Goal: Information Seeking & Learning: Learn about a topic

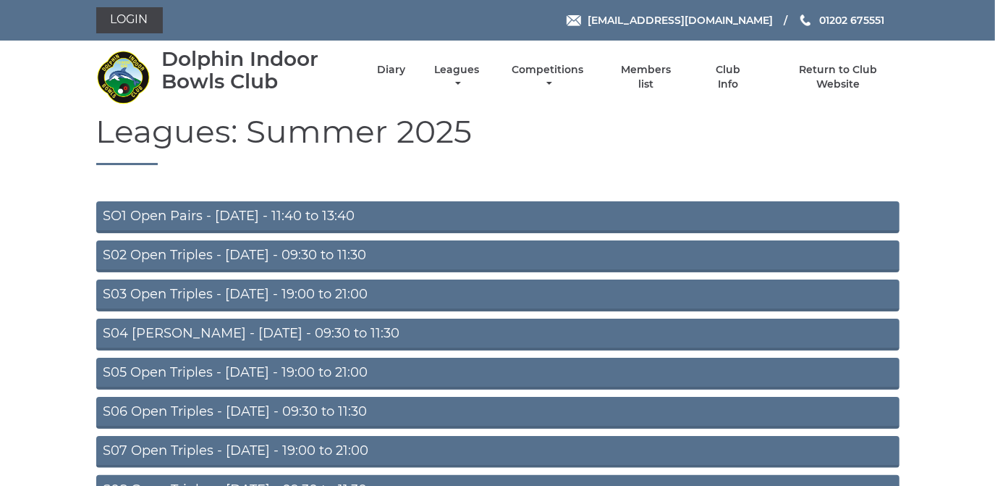
click at [325, 253] on link "S02 Open Triples - Tuesday - 09:30 to 11:30" at bounding box center [497, 256] width 803 height 32
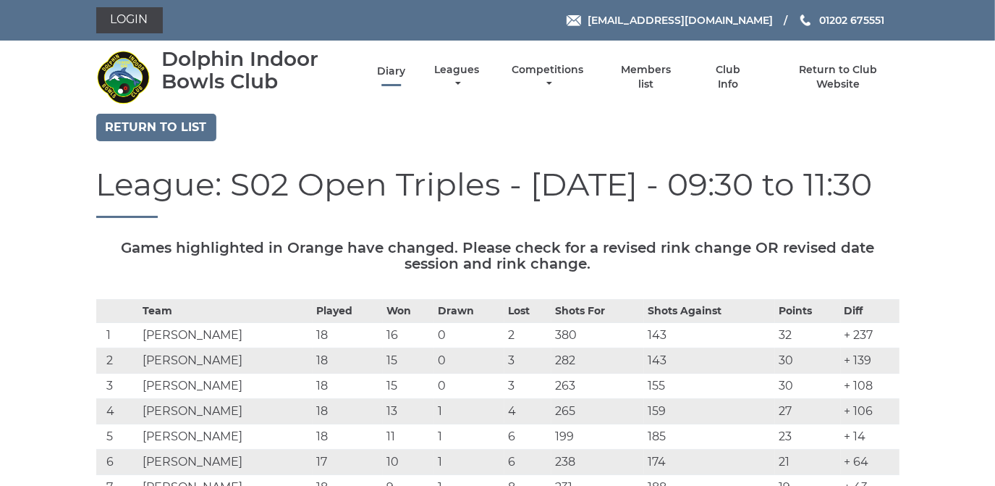
click at [386, 73] on link "Diary" at bounding box center [391, 71] width 28 height 14
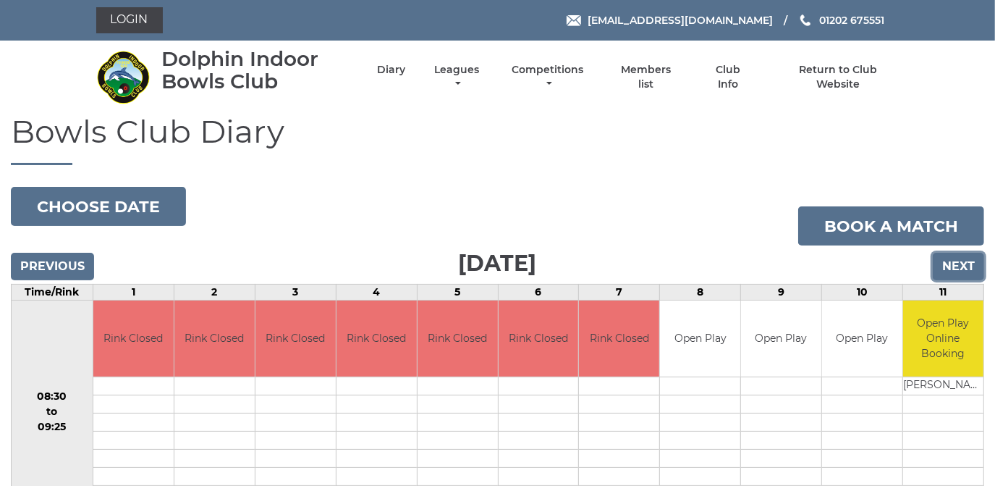
click at [955, 264] on input "Next" at bounding box center [958, 267] width 51 height 28
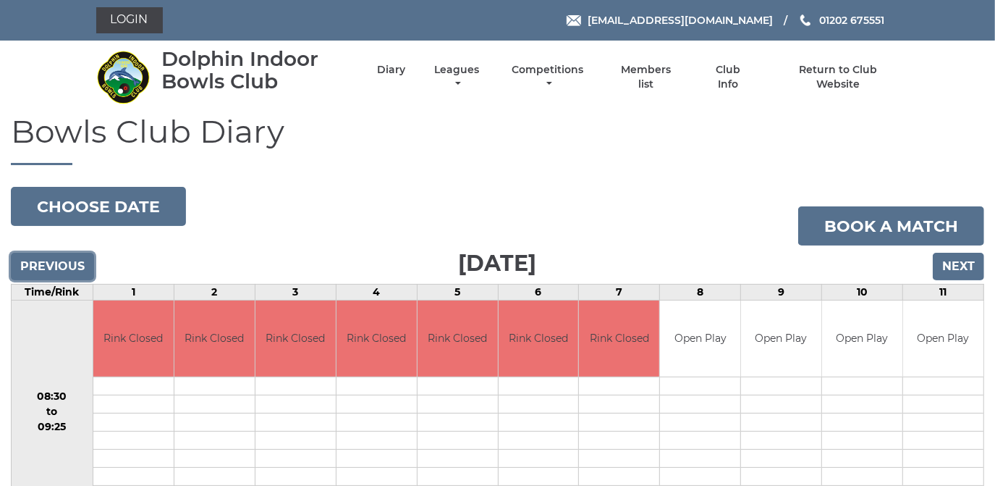
click at [51, 263] on input "Previous" at bounding box center [52, 267] width 83 height 28
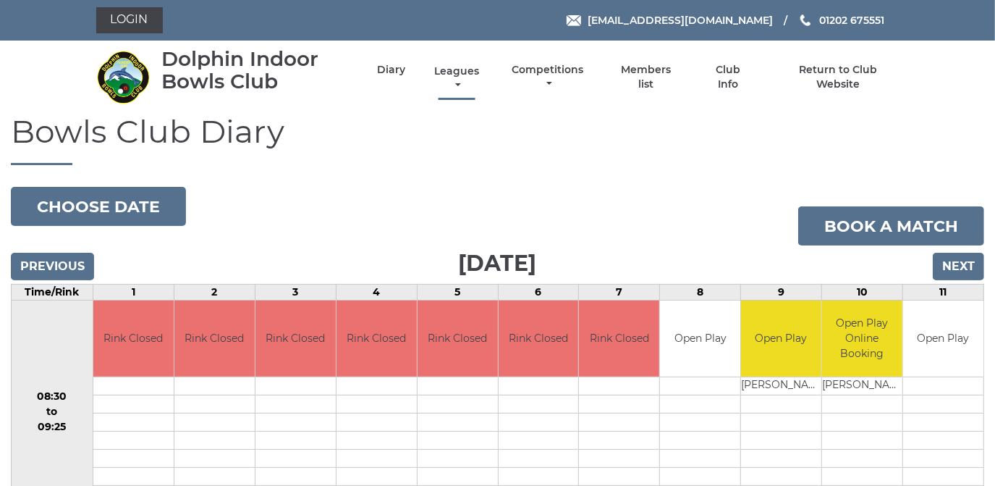
click at [455, 71] on link "Leagues" at bounding box center [457, 78] width 52 height 28
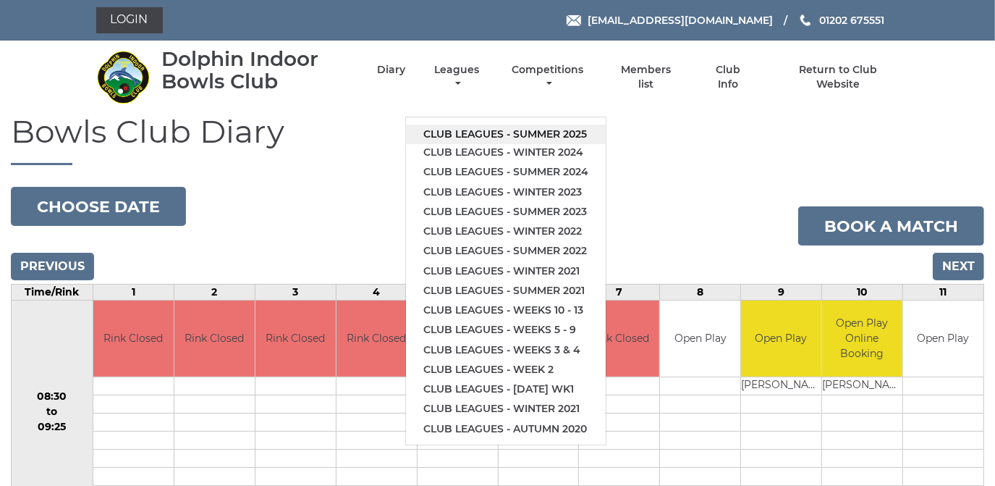
click at [478, 134] on link "Club leagues - Summer 2025" at bounding box center [506, 134] width 200 height 20
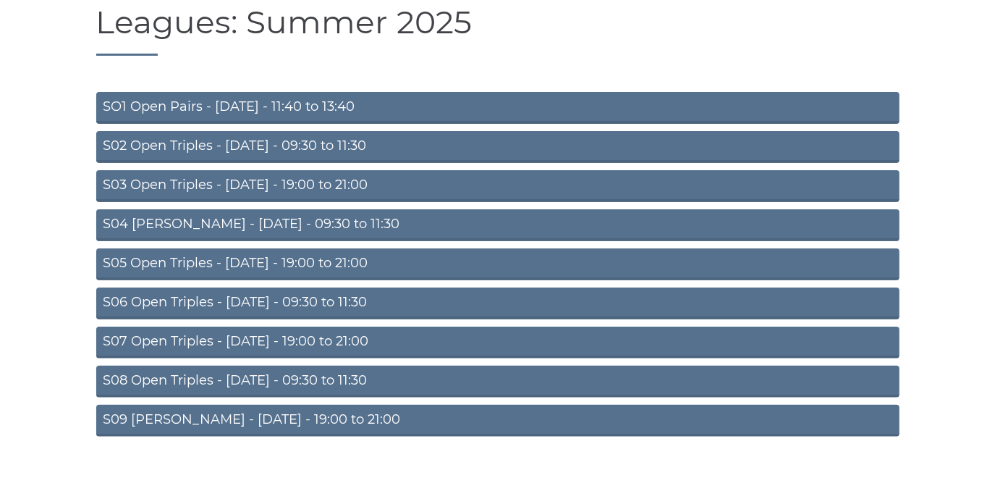
scroll to position [126, 0]
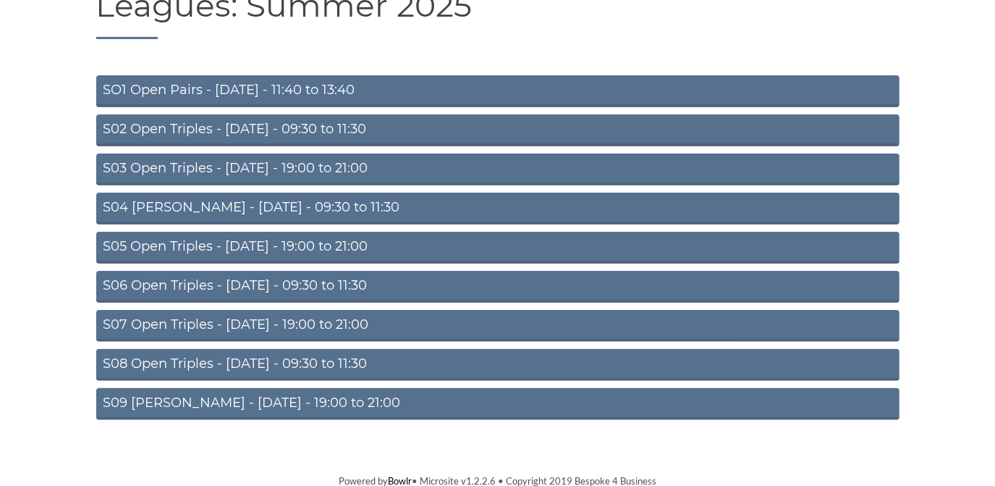
click at [310, 246] on link "S05 Open Triples - Wednesday - 19:00 to 21:00" at bounding box center [497, 248] width 803 height 32
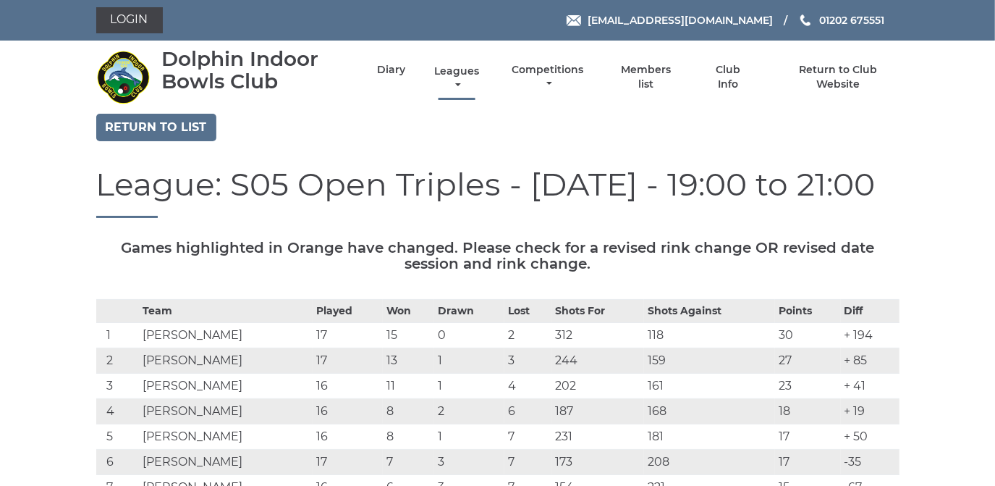
click at [452, 75] on link "Leagues" at bounding box center [457, 78] width 52 height 28
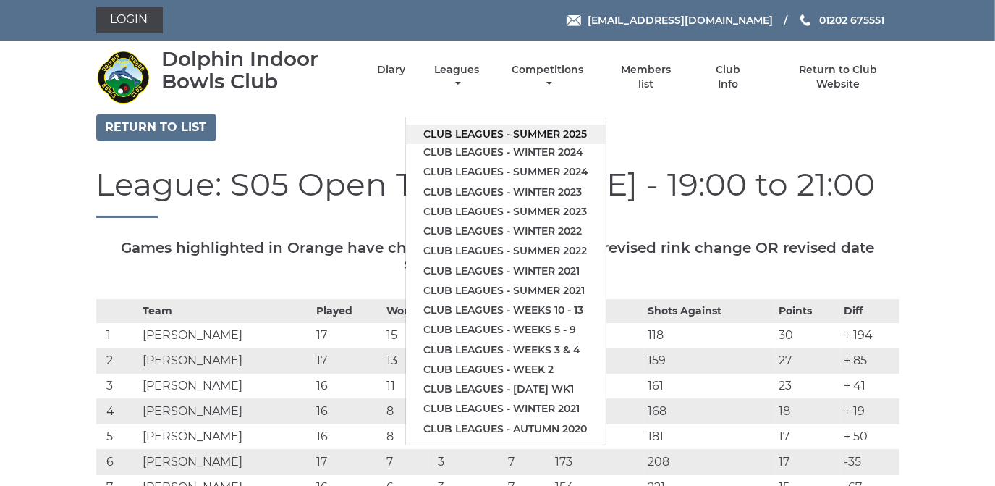
click at [475, 133] on link "Club leagues - Summer 2025" at bounding box center [506, 134] width 200 height 20
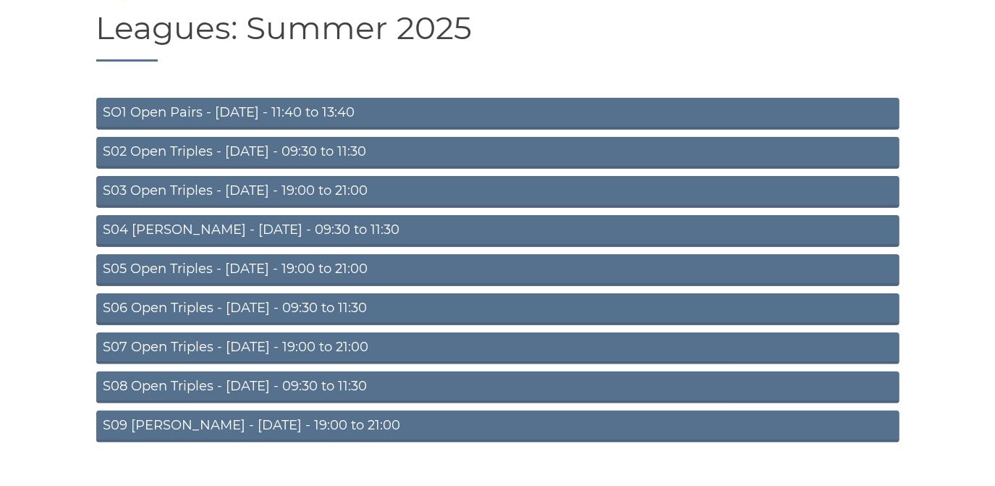
scroll to position [126, 0]
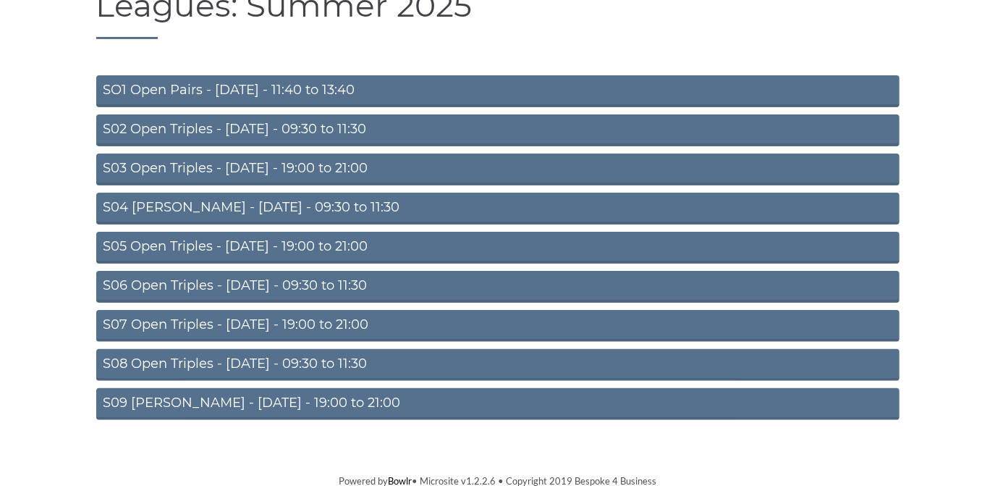
click at [269, 400] on link "S09 [PERSON_NAME] - [DATE] - 19:00 to 21:00" at bounding box center [497, 404] width 803 height 32
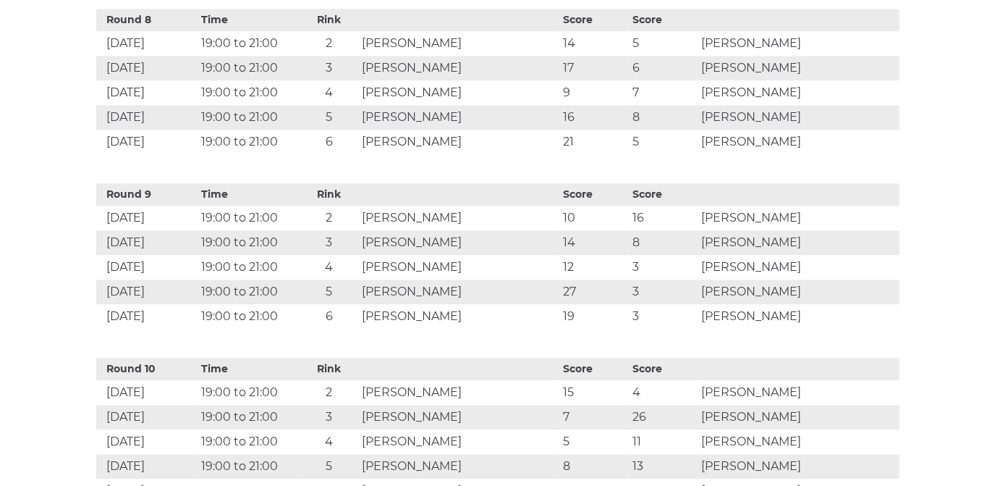
scroll to position [1816, 0]
